Goal: Task Accomplishment & Management: Complete application form

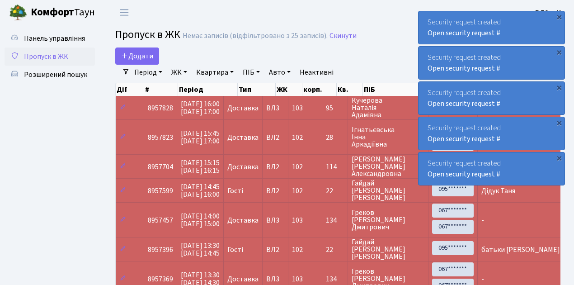
select select "25"
click at [156, 62] on link "Додати" at bounding box center [137, 55] width 44 height 17
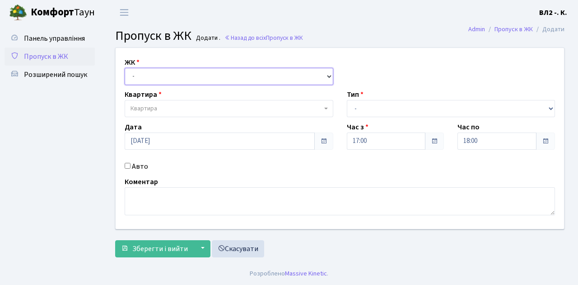
click at [328, 75] on select "- ВЛ1, Ужгородський пров., 4/1 ВЛ2, Голосіївський просп., 76 ВЛ3, пр.Голосіївсь…" at bounding box center [229, 76] width 209 height 17
select select "317"
click at [125, 68] on select "- ВЛ1, Ужгородський пров., 4/1 ВЛ2, Голосіївський просп., 76 ВЛ3, пр.Голосіївсь…" at bounding box center [229, 76] width 209 height 17
select select
click at [326, 107] on span at bounding box center [327, 108] width 2 height 17
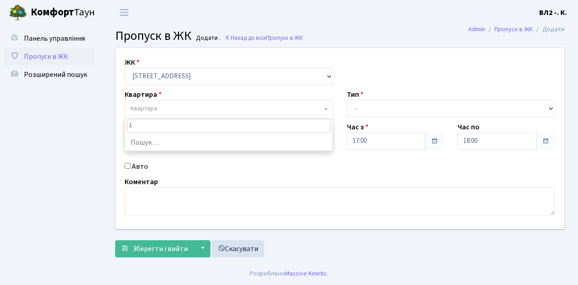
type input "16"
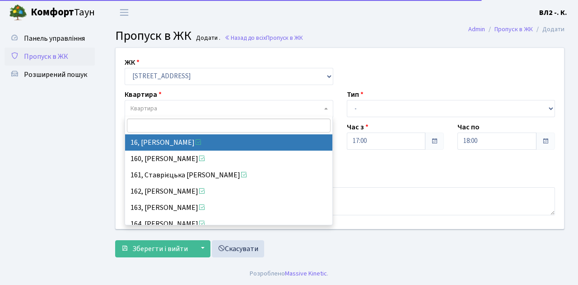
select select "37987"
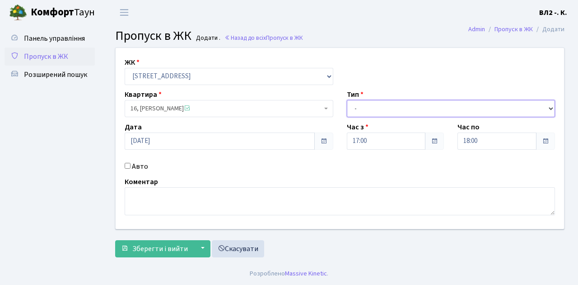
drag, startPoint x: 550, startPoint y: 108, endPoint x: 537, endPoint y: 103, distance: 14.2
click at [549, 107] on select "- Доставка Таксі Гості Сервіс" at bounding box center [451, 108] width 209 height 17
select select "1"
click at [347, 100] on select "- Доставка Таксі Гості Сервіс" at bounding box center [451, 108] width 209 height 17
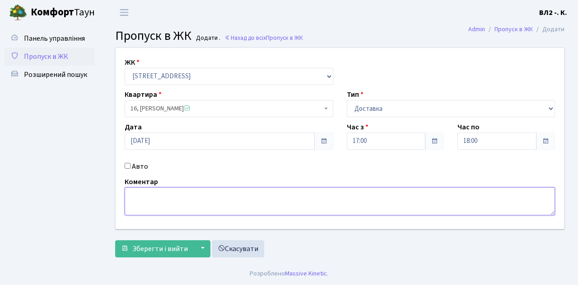
click at [136, 190] on textarea at bounding box center [340, 201] width 431 height 28
type textarea "Loko 17-07"
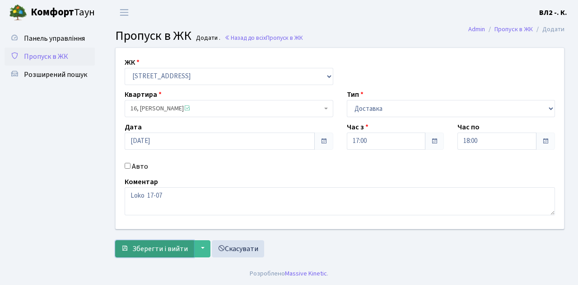
click at [134, 252] on span "Зберегти і вийти" at bounding box center [160, 249] width 56 height 10
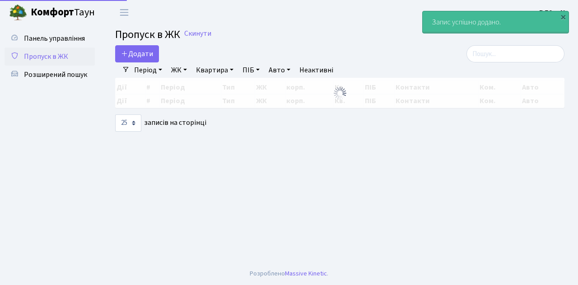
select select "25"
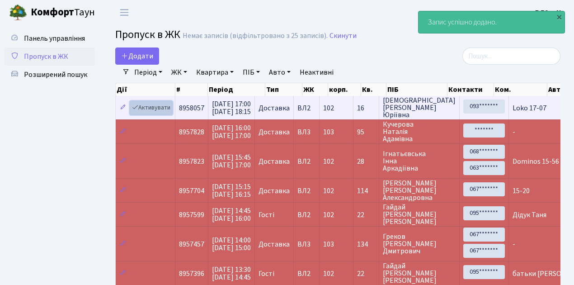
click at [170, 113] on link "Активувати" at bounding box center [151, 108] width 43 height 14
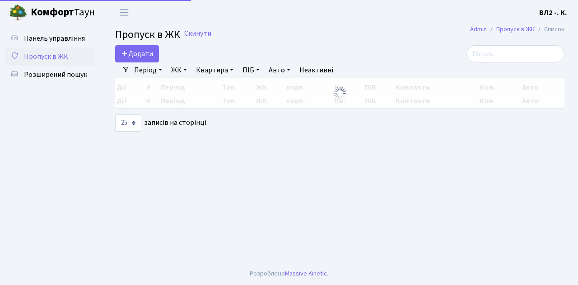
select select "25"
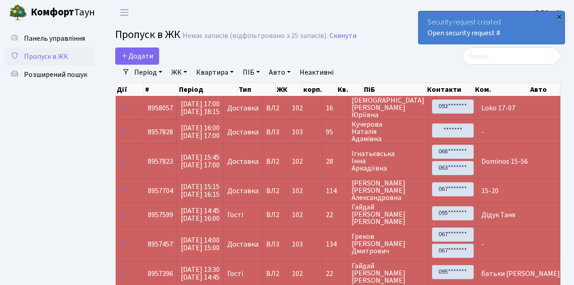
click at [558, 16] on div "×" at bounding box center [558, 16] width 9 height 9
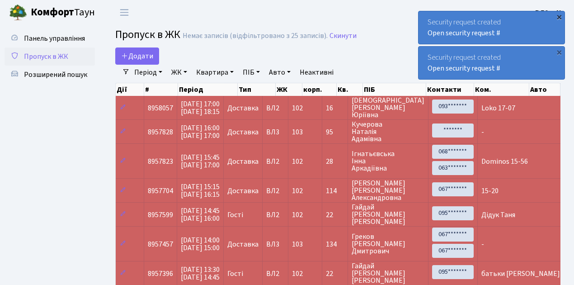
click at [559, 16] on div "×" at bounding box center [558, 16] width 9 height 9
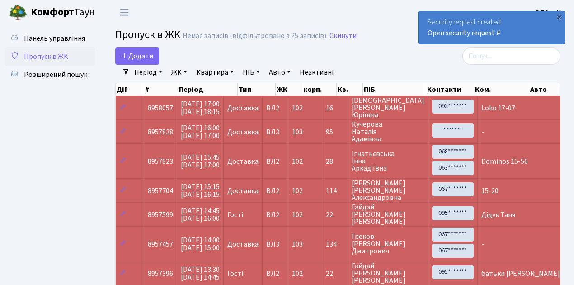
click at [559, 16] on div "×" at bounding box center [558, 16] width 9 height 9
click at [559, 15] on div "×" at bounding box center [558, 16] width 9 height 9
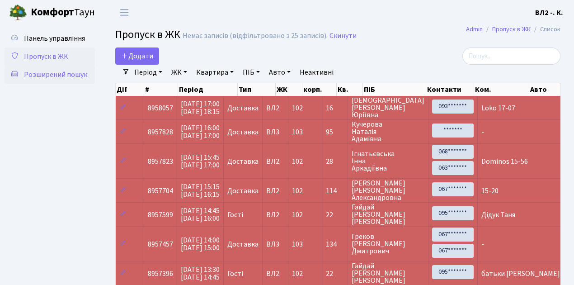
click at [50, 75] on span "Розширений пошук" at bounding box center [55, 75] width 63 height 10
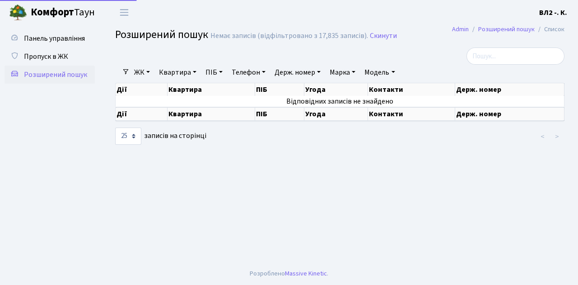
select select "25"
click at [196, 70] on link "Квартира" at bounding box center [177, 72] width 45 height 15
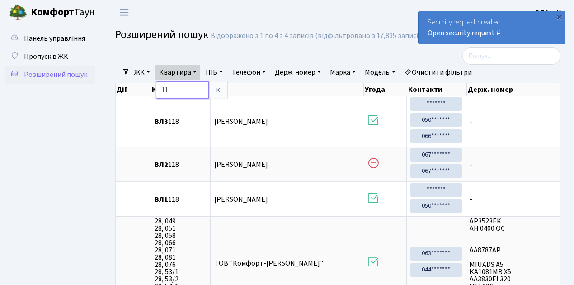
type input "1"
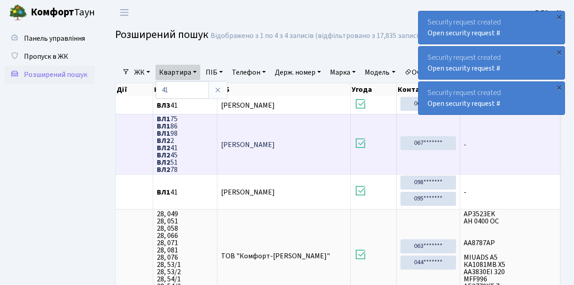
click at [174, 139] on span "ВЛ1 75 ВЛ1 86 ВЛ1 98 ВЛ2 2 ВЛ2 41 ВЛ2 45 ВЛ2 51 ВЛ2 78" at bounding box center [185, 144] width 56 height 58
click at [176, 139] on span "ВЛ1 75 ВЛ1 86 ВЛ1 98 ВЛ2 2 ВЛ2 41 ВЛ2 45 ВЛ2 51 ВЛ2 78" at bounding box center [185, 144] width 56 height 58
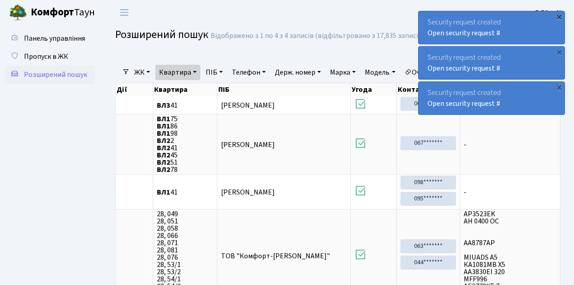
click at [559, 16] on div "×" at bounding box center [558, 16] width 9 height 9
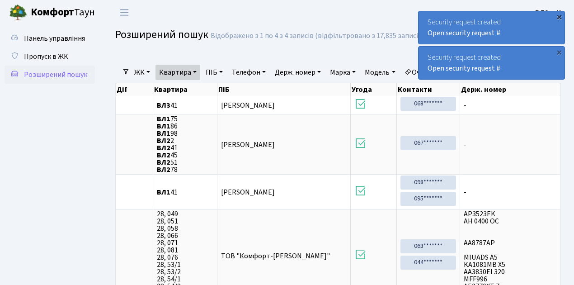
click at [560, 16] on div "×" at bounding box center [558, 16] width 9 height 9
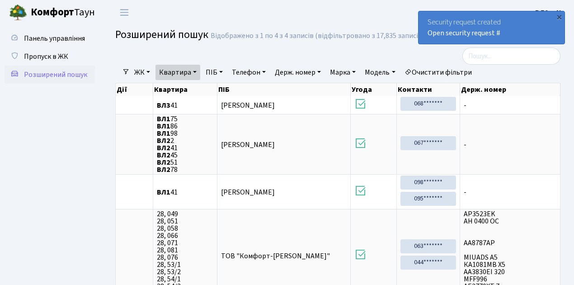
click at [560, 16] on div "×" at bounding box center [558, 16] width 9 height 9
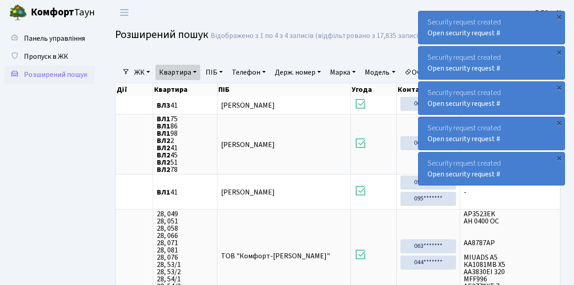
click at [196, 71] on link "Квартира" at bounding box center [177, 72] width 45 height 15
type input "4"
type input "26"
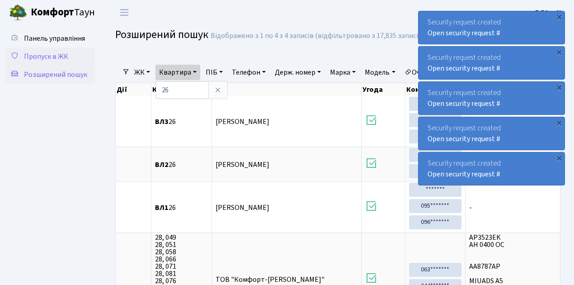
click at [42, 56] on span "Пропуск в ЖК" at bounding box center [46, 57] width 44 height 10
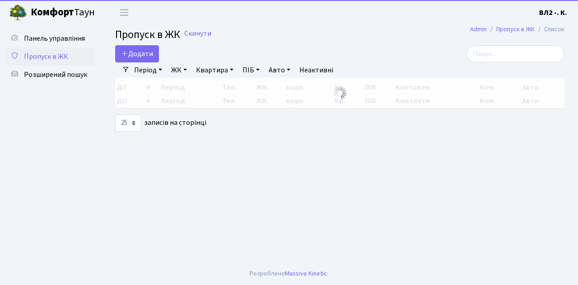
select select "25"
